Goal: Information Seeking & Learning: Learn about a topic

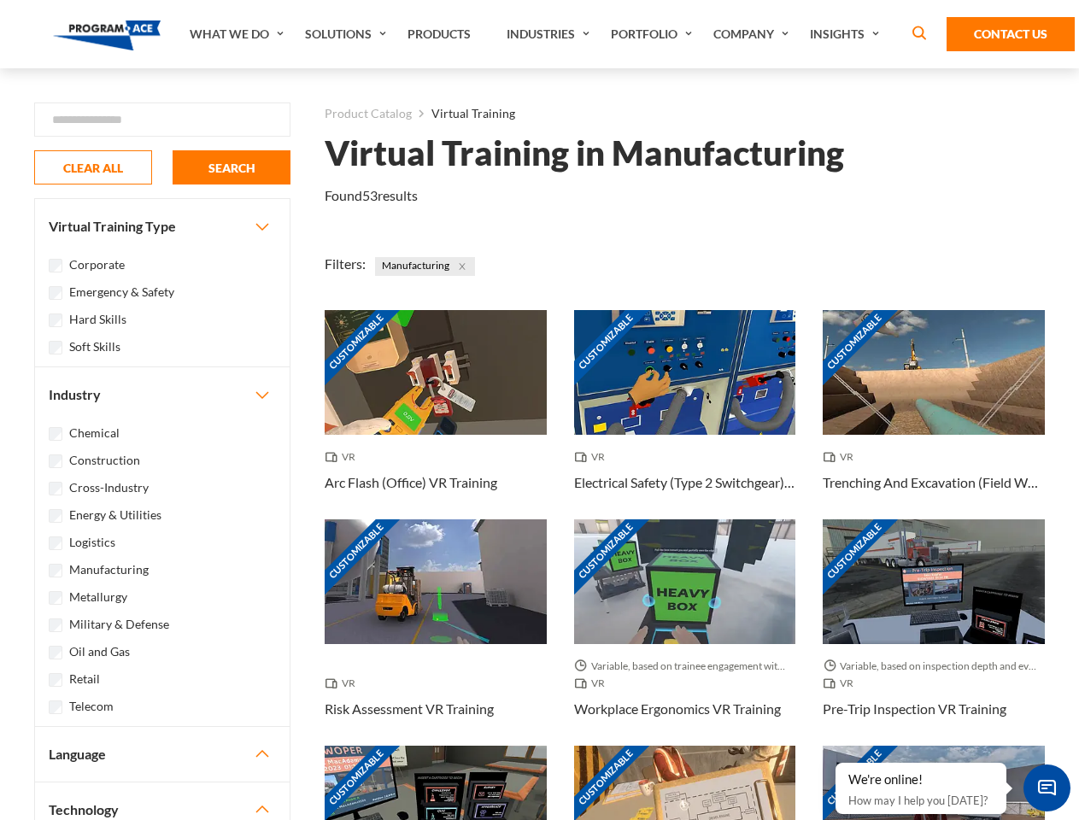
click at [238, 34] on link "What We Do" at bounding box center [238, 34] width 115 height 68
click at [348, 34] on link "Solutions" at bounding box center [347, 34] width 103 height 68
click at [550, 34] on link "Industries" at bounding box center [550, 34] width 104 height 68
click at [754, 34] on link "Company" at bounding box center [753, 34] width 97 height 68
click at [848, 34] on link "Insights" at bounding box center [846, 34] width 91 height 68
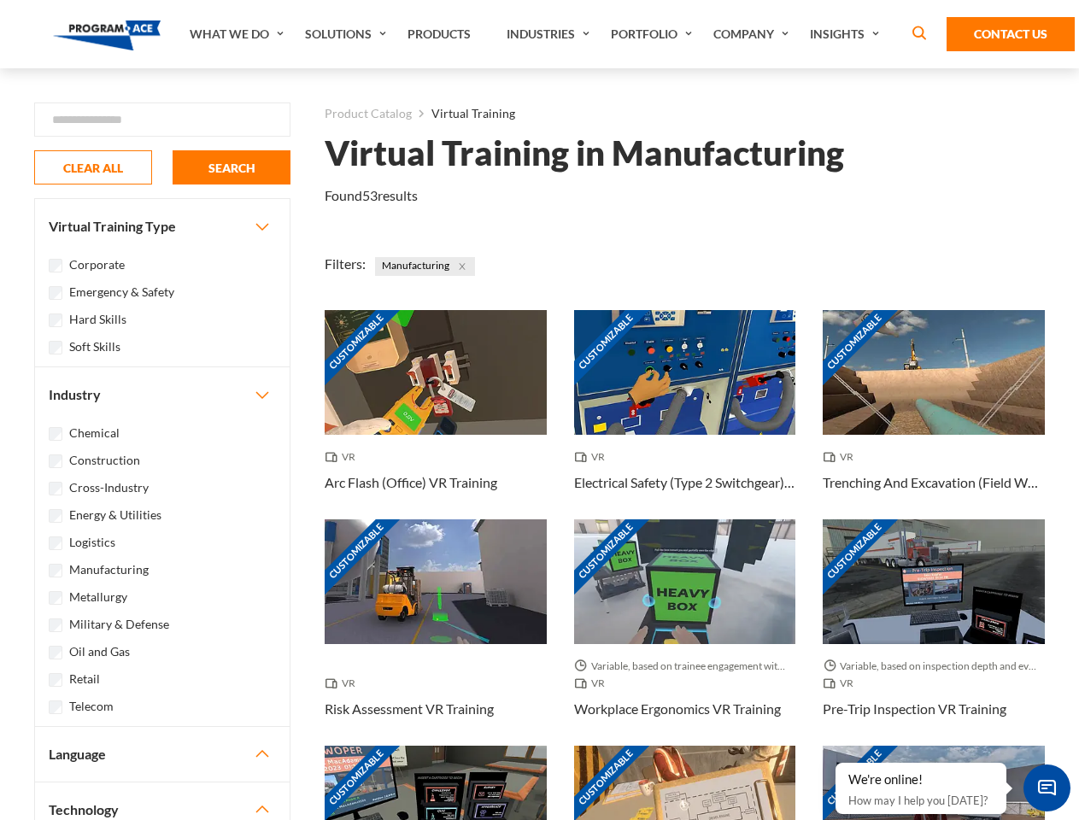
click at [0, 0] on div "Blog White Papers News" at bounding box center [0, 0] width 0 height 0
click at [0, 0] on strong "How Virtual Learning Can Enhance Workforce Productivity: A Guide for L&D Manage…" at bounding box center [0, 0] width 0 height 0
click at [1047, 788] on span "Minimize live chat window" at bounding box center [1047, 788] width 62 height 62
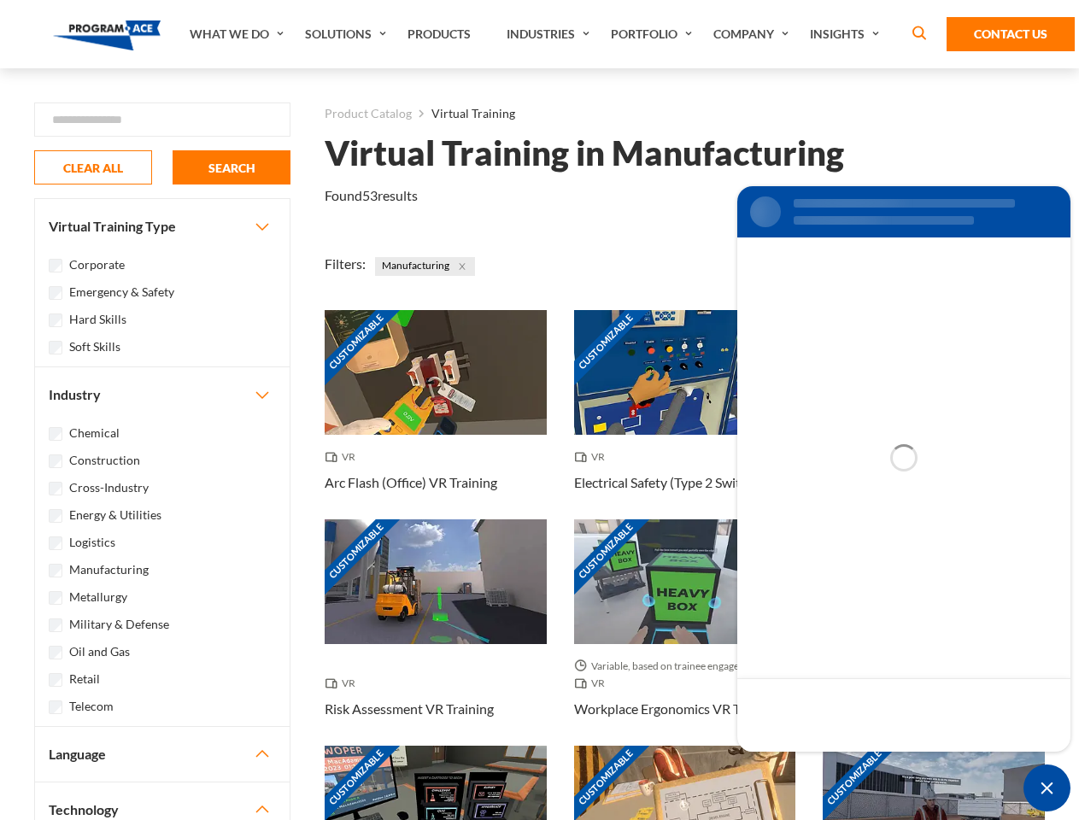
click at [836, 764] on div "Customizable" at bounding box center [934, 808] width 222 height 125
